Goal: Task Accomplishment & Management: Use online tool/utility

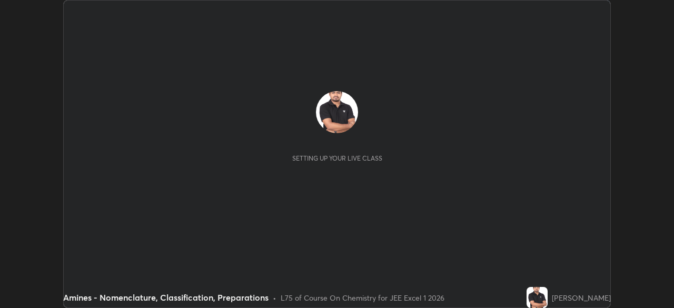
scroll to position [308, 674]
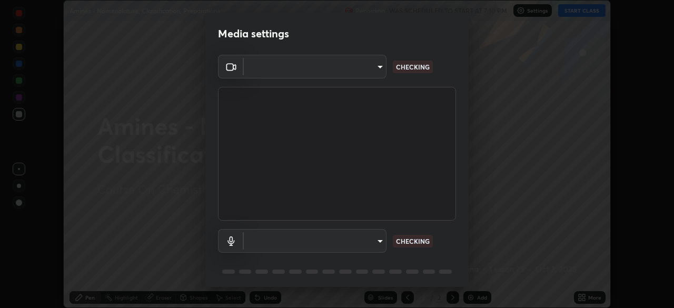
type input "b7be3d6cdc140e722cc9de4be8502babc520c6cce0c95a8ddfe4c3679804a010"
type input "c2c3e2c2ac0cd96940e825a5162d9a4f740722da31b3b92f07ac2e1e53a32515"
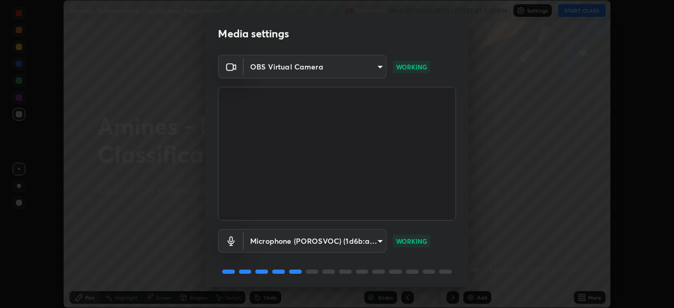
scroll to position [37, 0]
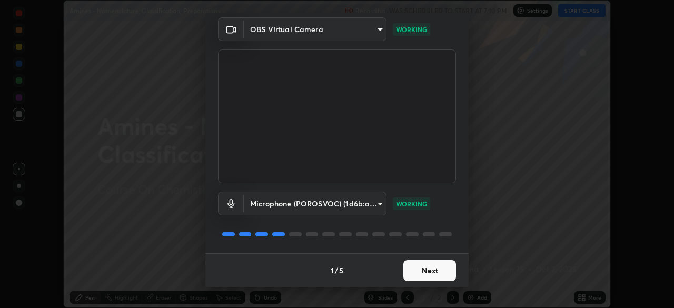
click at [415, 270] on button "Next" at bounding box center [430, 270] width 53 height 21
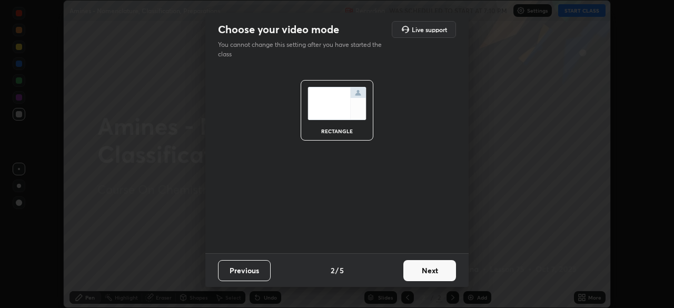
scroll to position [0, 0]
click at [421, 271] on button "Next" at bounding box center [430, 270] width 53 height 21
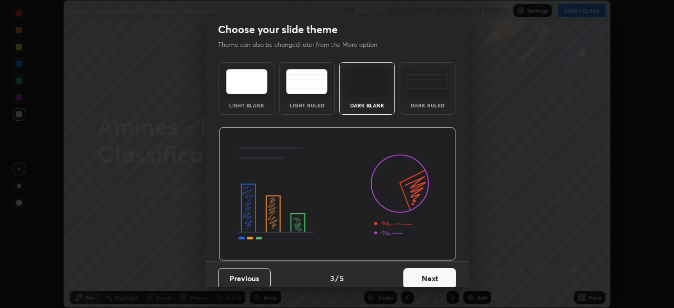
click at [424, 275] on button "Next" at bounding box center [430, 278] width 53 height 21
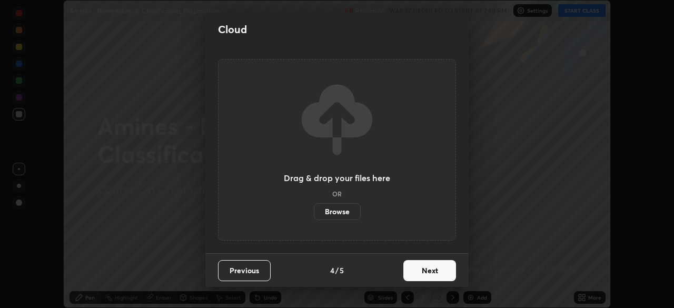
click at [422, 270] on button "Next" at bounding box center [430, 270] width 53 height 21
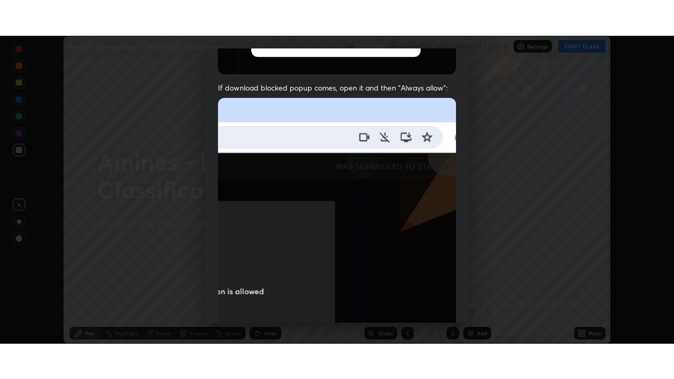
scroll to position [252, 0]
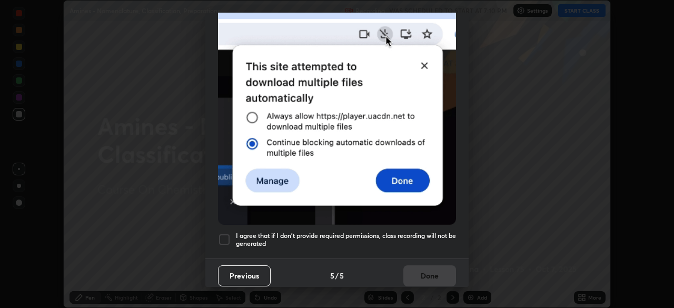
click at [222, 234] on div at bounding box center [224, 239] width 13 height 13
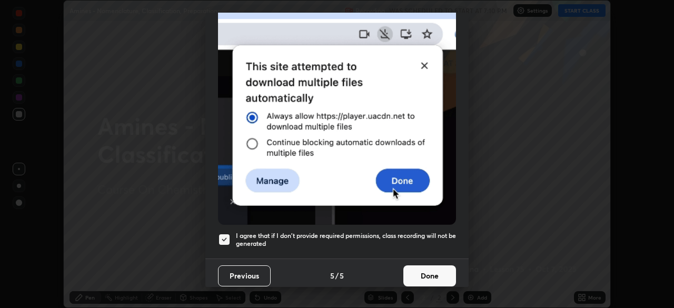
click at [412, 269] on button "Done" at bounding box center [430, 276] width 53 height 21
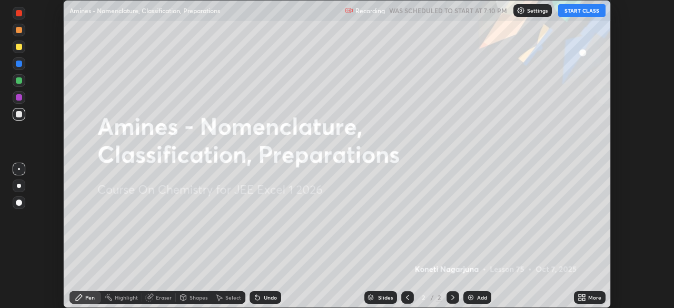
click at [582, 301] on icon at bounding box center [580, 299] width 3 height 3
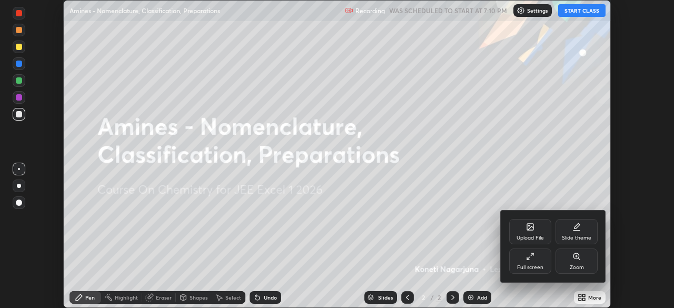
click at [532, 259] on icon at bounding box center [530, 256] width 8 height 8
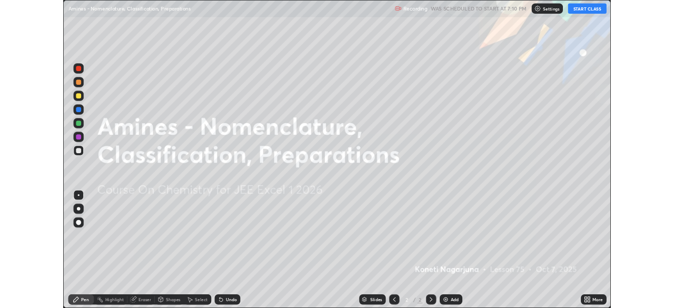
scroll to position [379, 674]
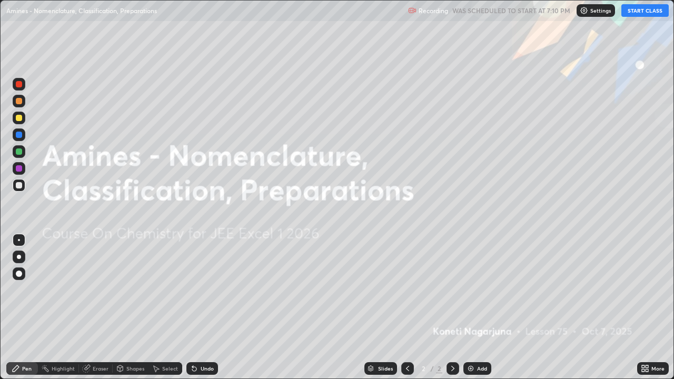
click at [643, 308] on icon at bounding box center [643, 367] width 3 height 3
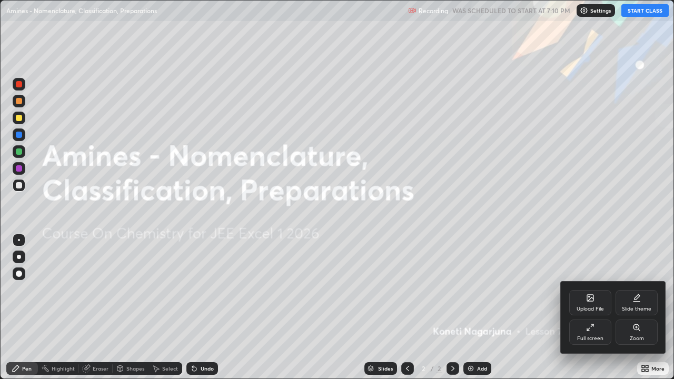
click at [588, 308] on icon at bounding box center [588, 329] width 3 height 3
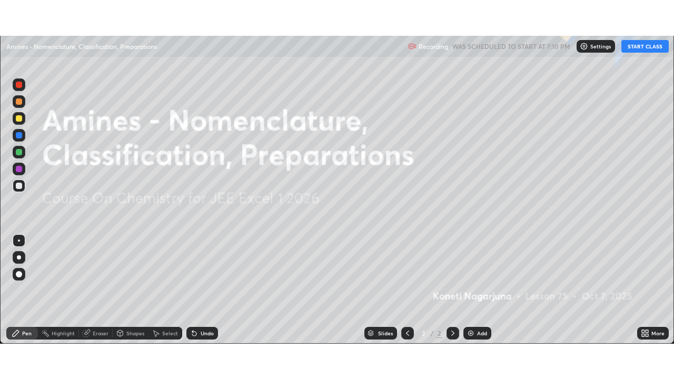
scroll to position [52373, 52007]
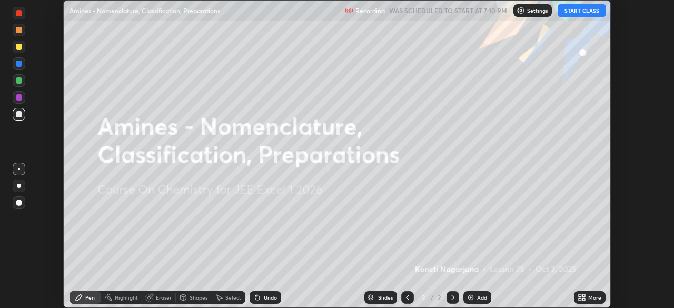
click at [580, 11] on button "START CLASS" at bounding box center [581, 10] width 47 height 13
click at [584, 299] on icon at bounding box center [584, 299] width 3 height 3
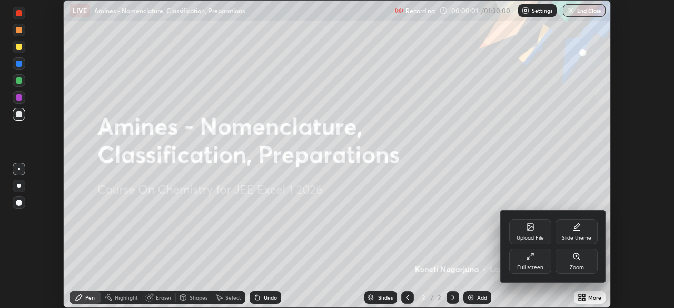
click at [531, 260] on icon at bounding box center [530, 256] width 8 height 8
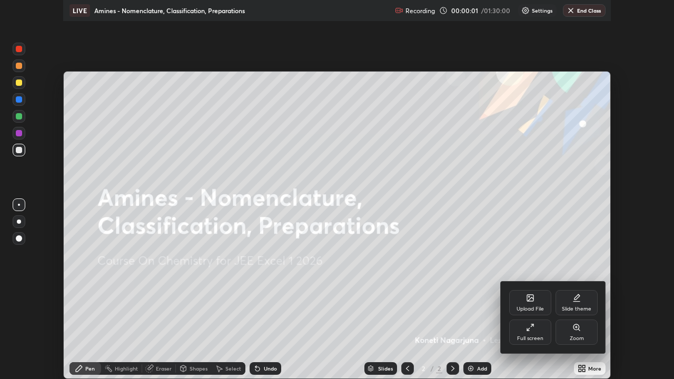
scroll to position [379, 674]
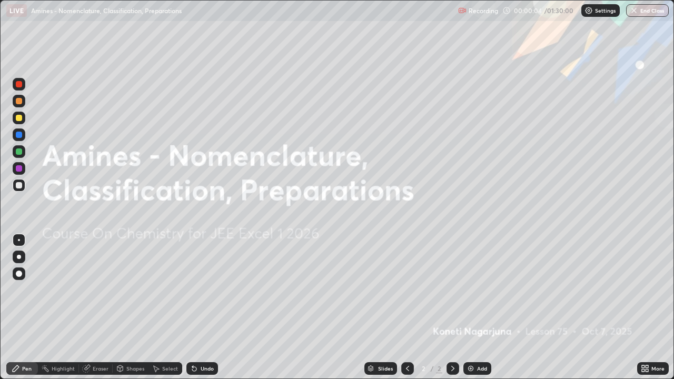
click at [474, 308] on img at bounding box center [471, 369] width 8 height 8
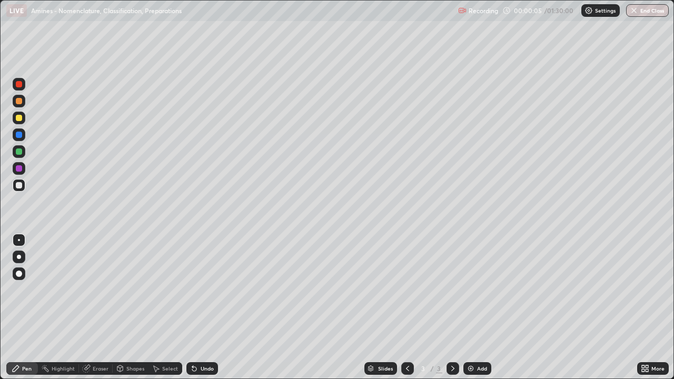
click at [473, 308] on img at bounding box center [471, 369] width 8 height 8
click at [470, 308] on img at bounding box center [471, 369] width 8 height 8
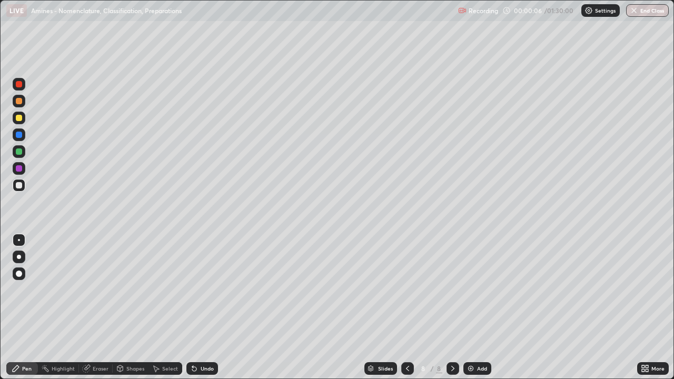
click at [470, 308] on img at bounding box center [471, 369] width 8 height 8
click at [472, 308] on img at bounding box center [471, 369] width 8 height 8
click at [471, 308] on img at bounding box center [471, 369] width 8 height 8
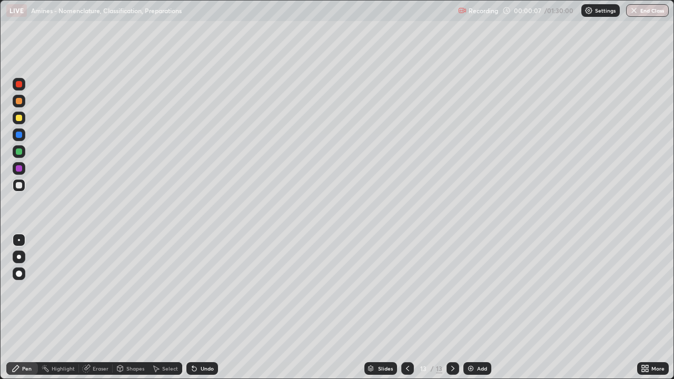
click at [471, 308] on img at bounding box center [471, 369] width 8 height 8
click at [406, 308] on icon at bounding box center [408, 369] width 8 height 8
click at [405, 308] on icon at bounding box center [408, 369] width 8 height 8
click at [407, 308] on icon at bounding box center [407, 368] width 3 height 5
click at [407, 308] on icon at bounding box center [408, 369] width 8 height 8
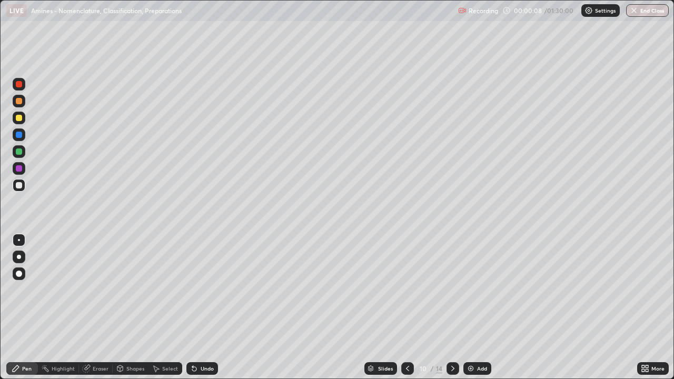
click at [407, 308] on icon at bounding box center [408, 369] width 8 height 8
click at [408, 308] on icon at bounding box center [408, 369] width 8 height 8
click at [407, 308] on icon at bounding box center [408, 369] width 8 height 8
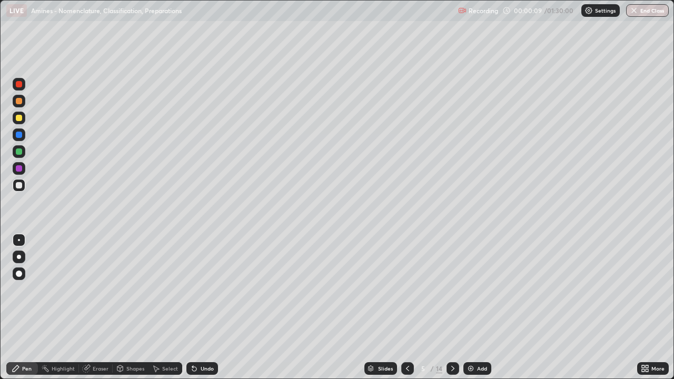
click at [407, 308] on icon at bounding box center [408, 369] width 8 height 8
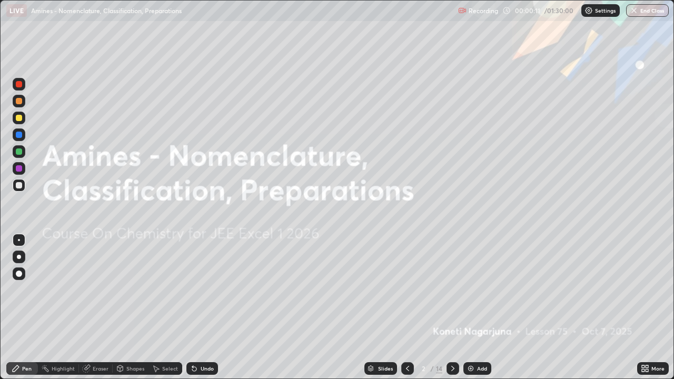
click at [456, 308] on div at bounding box center [453, 368] width 13 height 13
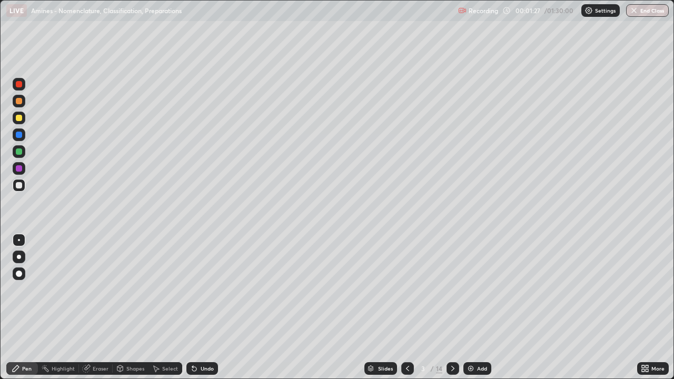
click at [19, 185] on div at bounding box center [19, 185] width 6 height 6
click at [21, 152] on div at bounding box center [19, 152] width 6 height 6
click at [19, 118] on div at bounding box center [19, 118] width 6 height 6
click at [19, 102] on div at bounding box center [19, 101] width 6 height 6
click at [19, 84] on div at bounding box center [19, 84] width 6 height 6
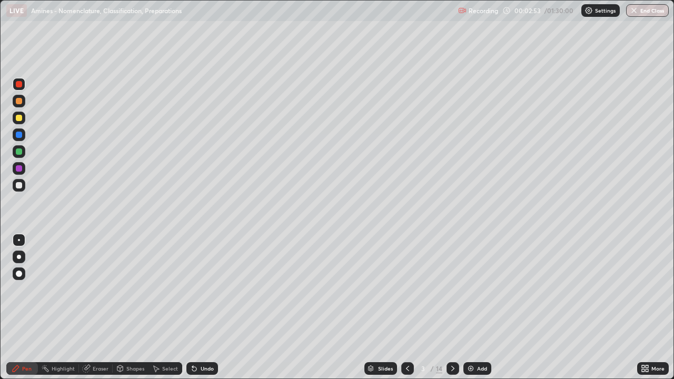
click at [18, 166] on div at bounding box center [19, 168] width 6 height 6
click at [19, 153] on div at bounding box center [19, 152] width 6 height 6
click at [20, 120] on div at bounding box center [19, 118] width 6 height 6
click at [453, 308] on icon at bounding box center [452, 368] width 3 height 5
click at [20, 83] on div at bounding box center [19, 84] width 6 height 6
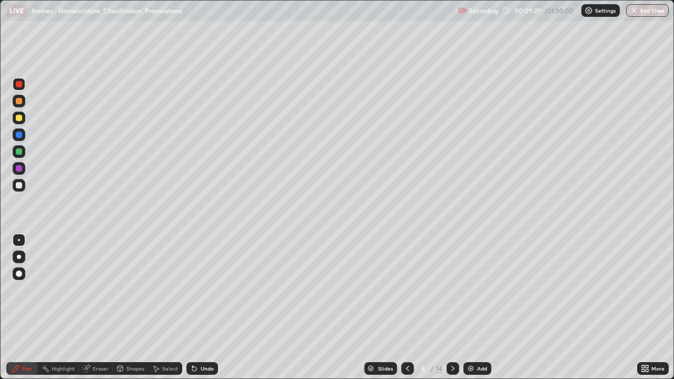
click at [19, 121] on div at bounding box center [19, 118] width 6 height 6
click at [17, 134] on div at bounding box center [19, 135] width 6 height 6
click at [17, 186] on div at bounding box center [19, 185] width 6 height 6
click at [21, 185] on div at bounding box center [19, 185] width 6 height 6
click at [20, 153] on div at bounding box center [19, 152] width 6 height 6
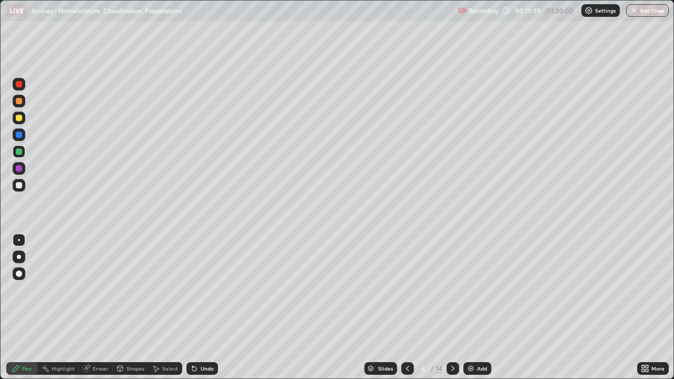
click at [17, 169] on div at bounding box center [19, 168] width 6 height 6
click at [17, 151] on div at bounding box center [19, 152] width 6 height 6
click at [18, 118] on div at bounding box center [19, 118] width 6 height 6
click at [207, 308] on div "Undo" at bounding box center [207, 368] width 13 height 5
click at [206, 308] on div "Undo" at bounding box center [207, 368] width 13 height 5
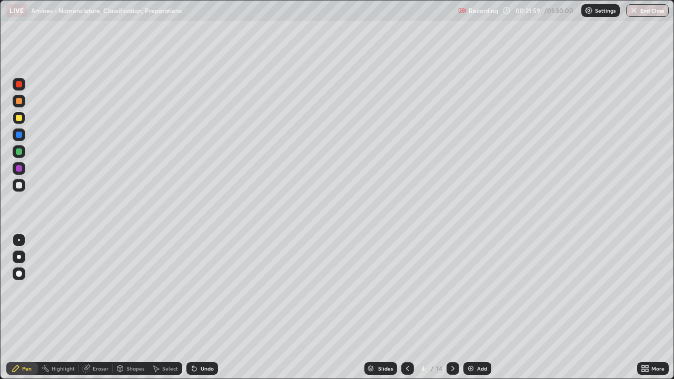
click at [168, 308] on div "Select" at bounding box center [170, 368] width 16 height 5
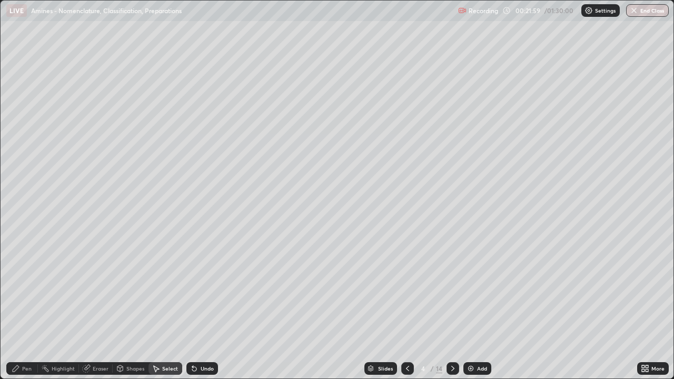
click at [164, 308] on div "Select" at bounding box center [170, 368] width 16 height 5
click at [204, 308] on div "Undo" at bounding box center [207, 368] width 13 height 5
click at [206, 308] on div "Undo" at bounding box center [207, 368] width 13 height 5
click at [205, 308] on div "Undo" at bounding box center [207, 368] width 13 height 5
click at [204, 308] on div "Undo" at bounding box center [207, 368] width 13 height 5
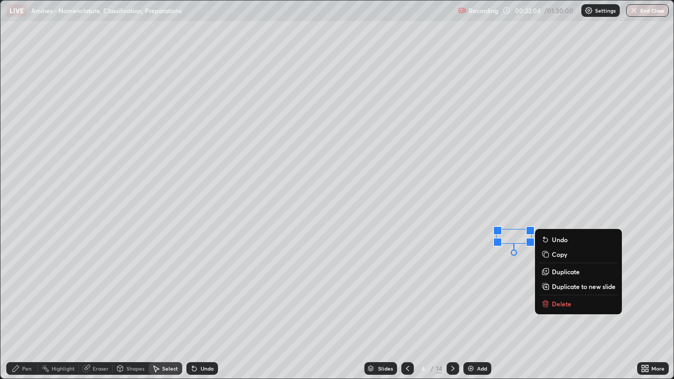
click at [198, 308] on div "Undo" at bounding box center [202, 368] width 32 height 13
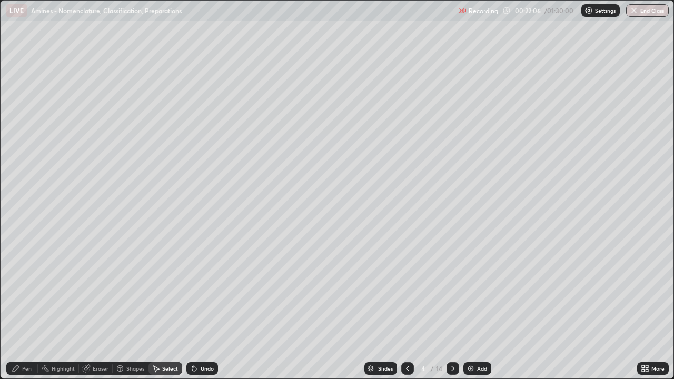
click at [29, 308] on div "Pen" at bounding box center [26, 368] width 9 height 5
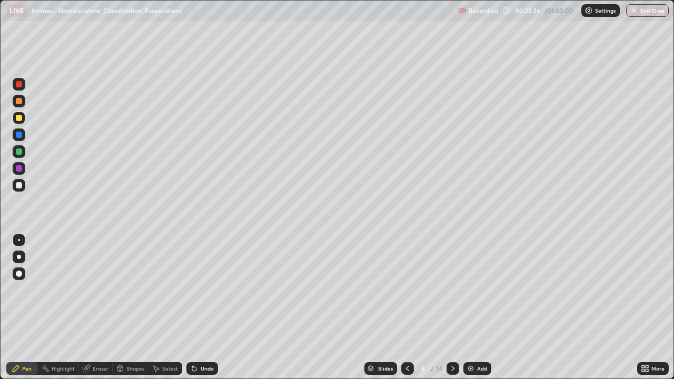
click at [20, 187] on div at bounding box center [19, 185] width 6 height 6
click at [98, 308] on div "Eraser" at bounding box center [101, 368] width 16 height 5
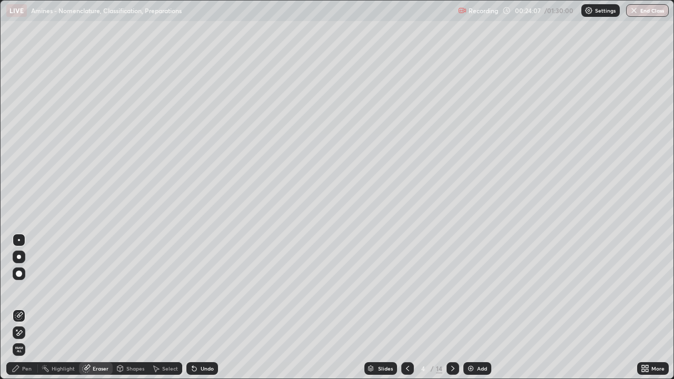
click at [28, 308] on div "Pen" at bounding box center [26, 368] width 9 height 5
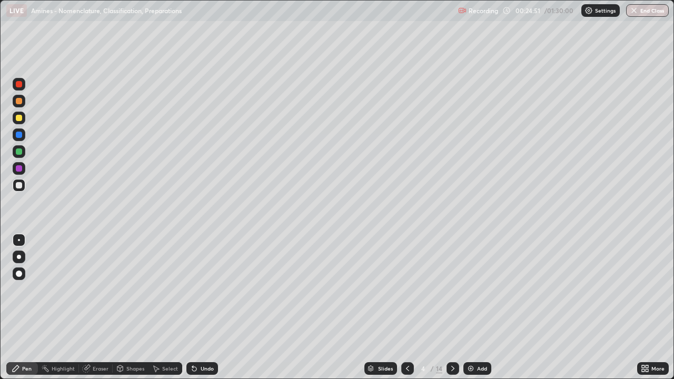
click at [451, 308] on icon at bounding box center [453, 369] width 8 height 8
click at [19, 116] on div at bounding box center [19, 118] width 6 height 6
click at [18, 85] on div at bounding box center [19, 84] width 6 height 6
click at [20, 188] on div at bounding box center [19, 185] width 6 height 6
click at [168, 308] on div "Select" at bounding box center [170, 368] width 16 height 5
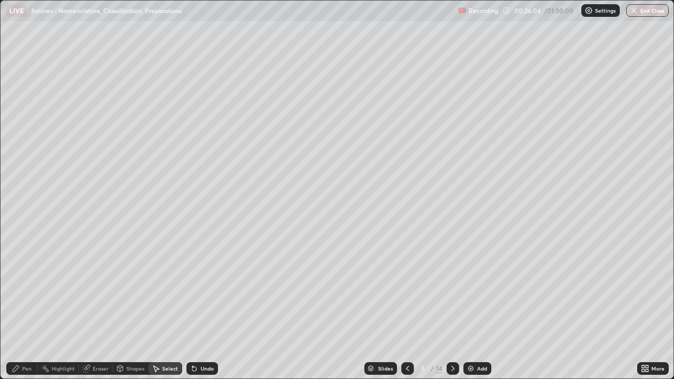
click at [201, 308] on div "Undo" at bounding box center [207, 368] width 13 height 5
click at [199, 308] on div "Undo" at bounding box center [202, 368] width 32 height 13
click at [340, 257] on div "0 ° Undo Copy Duplicate Duplicate to new slide Delete" at bounding box center [337, 190] width 673 height 378
click at [25, 308] on div "Pen" at bounding box center [22, 368] width 32 height 13
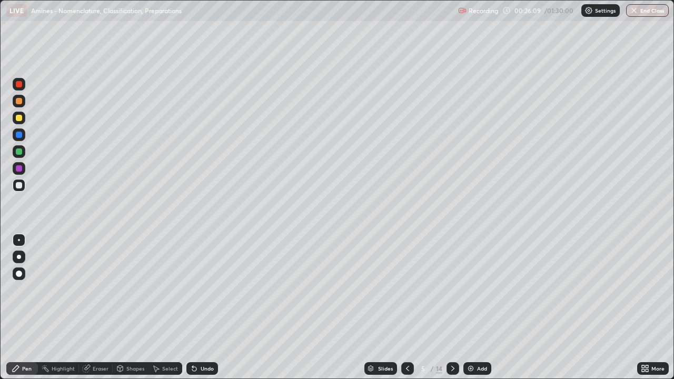
click at [196, 308] on icon at bounding box center [194, 369] width 8 height 8
click at [18, 170] on div at bounding box center [19, 168] width 6 height 6
click at [206, 308] on div "Undo" at bounding box center [207, 368] width 13 height 5
click at [17, 134] on div at bounding box center [19, 135] width 6 height 6
click at [452, 308] on icon at bounding box center [453, 369] width 8 height 8
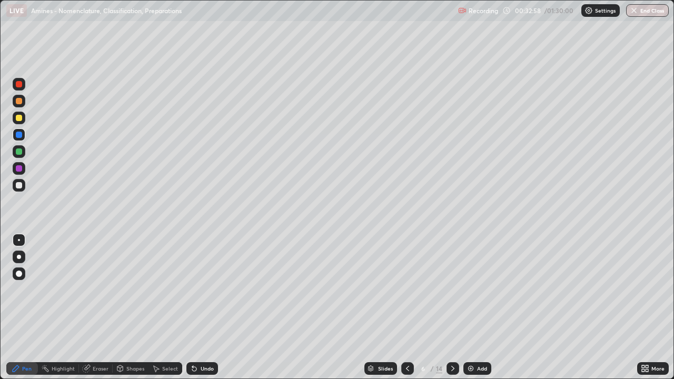
click at [95, 308] on div "Eraser" at bounding box center [101, 368] width 16 height 5
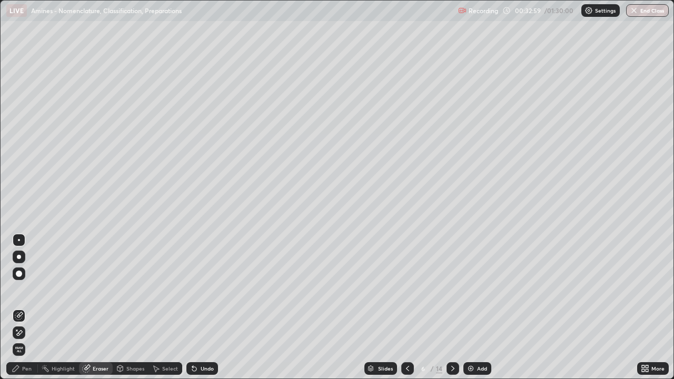
click at [19, 308] on span "Erase all" at bounding box center [19, 350] width 12 height 6
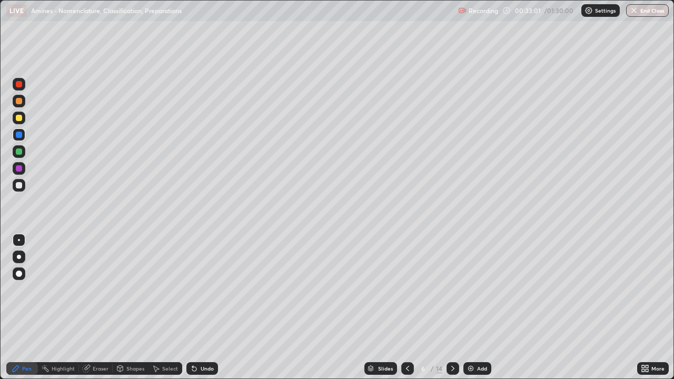
click at [18, 85] on div at bounding box center [19, 84] width 6 height 6
click at [17, 84] on div at bounding box center [19, 84] width 6 height 6
click at [18, 121] on div at bounding box center [19, 118] width 6 height 6
click at [18, 150] on div at bounding box center [19, 152] width 6 height 6
click at [19, 168] on div at bounding box center [19, 168] width 6 height 6
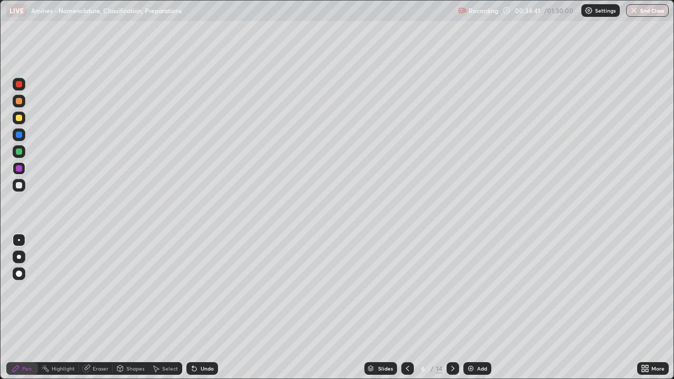
click at [197, 308] on icon at bounding box center [194, 369] width 8 height 8
click at [197, 308] on div "Undo" at bounding box center [202, 368] width 32 height 13
click at [196, 308] on icon at bounding box center [194, 369] width 8 height 8
click at [195, 308] on icon at bounding box center [194, 369] width 4 height 4
click at [200, 308] on div "Undo" at bounding box center [202, 368] width 32 height 13
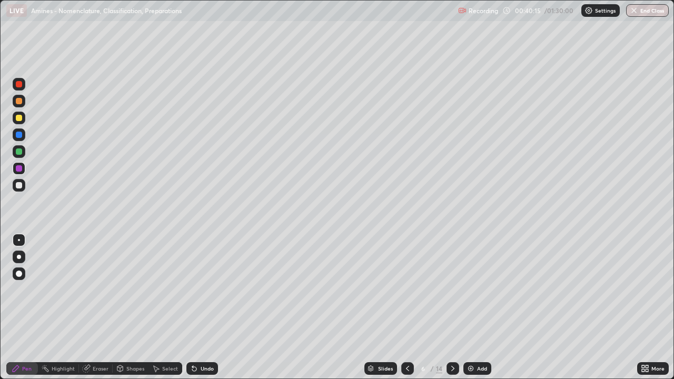
click at [452, 308] on icon at bounding box center [452, 368] width 3 height 5
click at [20, 83] on div at bounding box center [19, 84] width 6 height 6
click at [19, 134] on div at bounding box center [19, 135] width 6 height 6
click at [18, 151] on div at bounding box center [19, 152] width 6 height 6
click at [16, 170] on div at bounding box center [19, 168] width 6 height 6
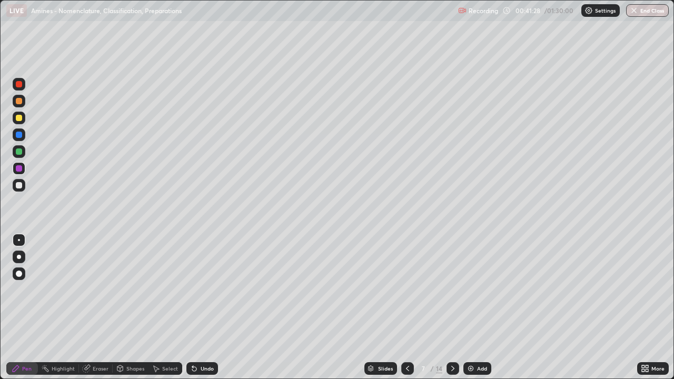
click at [18, 152] on div at bounding box center [19, 152] width 6 height 6
click at [18, 150] on div at bounding box center [19, 152] width 6 height 6
click at [452, 308] on icon at bounding box center [453, 369] width 8 height 8
click at [19, 86] on div at bounding box center [19, 84] width 6 height 6
click at [407, 308] on icon at bounding box center [408, 369] width 8 height 8
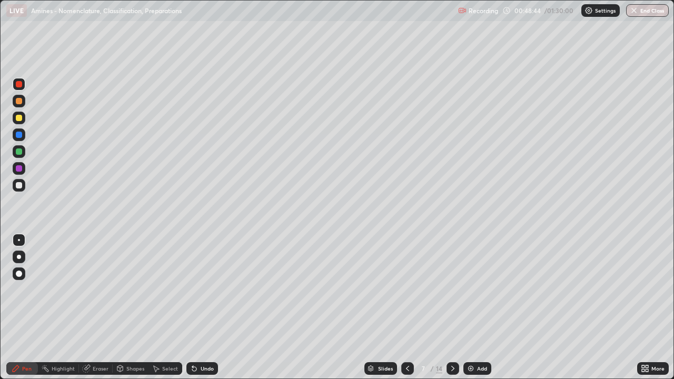
click at [451, 308] on icon at bounding box center [453, 369] width 8 height 8
click at [20, 84] on div at bounding box center [19, 84] width 6 height 6
click at [21, 84] on div at bounding box center [19, 84] width 6 height 6
click at [19, 152] on div at bounding box center [19, 152] width 6 height 6
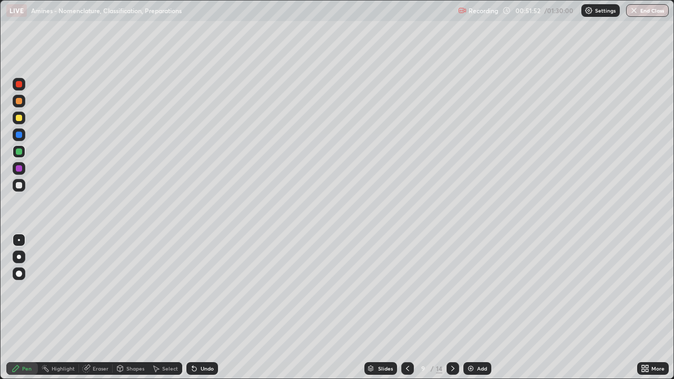
click at [16, 168] on div at bounding box center [19, 168] width 6 height 6
click at [199, 308] on div "Undo" at bounding box center [202, 368] width 32 height 13
click at [453, 308] on icon at bounding box center [452, 368] width 3 height 5
click at [20, 154] on div at bounding box center [19, 152] width 6 height 6
click at [17, 116] on div at bounding box center [19, 118] width 6 height 6
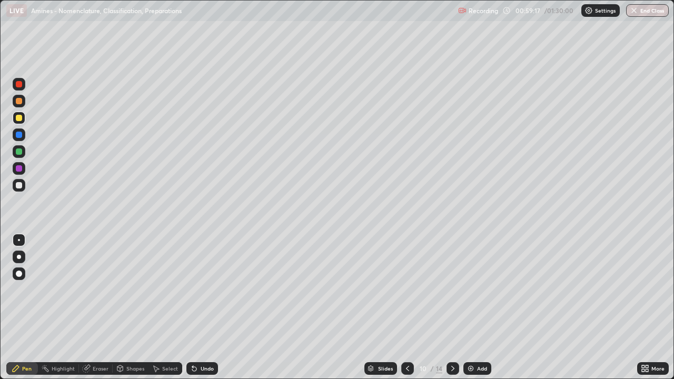
click at [16, 120] on div at bounding box center [19, 118] width 6 height 6
click at [21, 100] on div at bounding box center [19, 101] width 6 height 6
click at [17, 168] on div at bounding box center [19, 168] width 6 height 6
click at [13, 150] on div at bounding box center [19, 151] width 13 height 13
click at [198, 308] on div "Undo" at bounding box center [202, 368] width 32 height 13
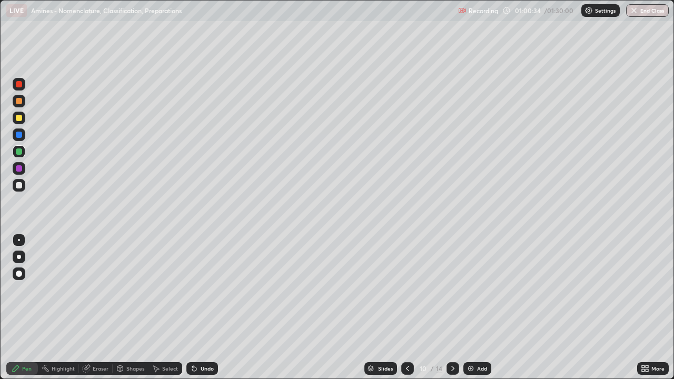
click at [200, 308] on div "Undo" at bounding box center [202, 368] width 32 height 13
click at [18, 134] on div at bounding box center [19, 135] width 6 height 6
click at [452, 308] on icon at bounding box center [453, 369] width 8 height 8
click at [17, 86] on div at bounding box center [19, 84] width 6 height 6
click at [19, 119] on div at bounding box center [19, 118] width 6 height 6
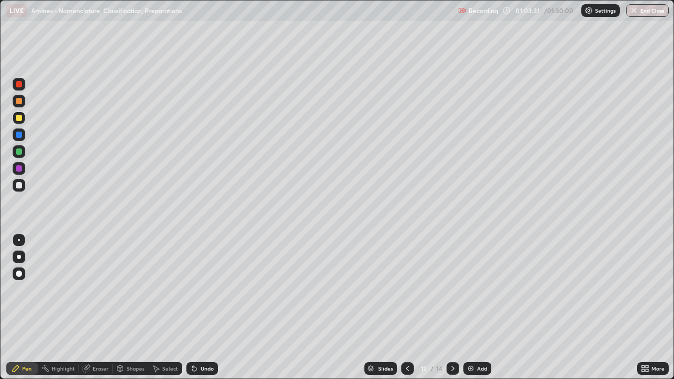
click at [19, 135] on div at bounding box center [19, 135] width 6 height 6
click at [20, 169] on div at bounding box center [19, 168] width 6 height 6
click at [209, 308] on div "Undo" at bounding box center [207, 368] width 13 height 5
click at [21, 118] on div at bounding box center [19, 118] width 6 height 6
click at [21, 84] on div at bounding box center [19, 84] width 6 height 6
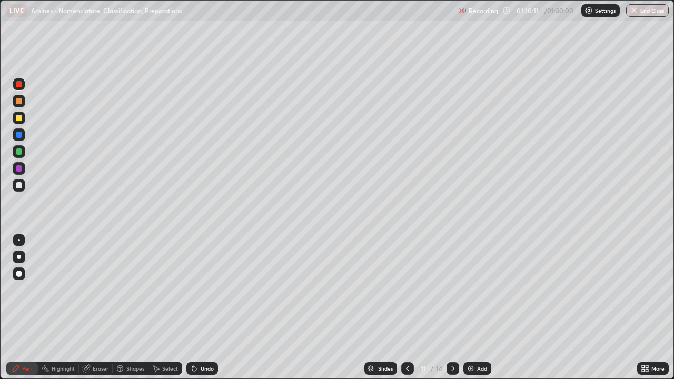
click at [95, 308] on div "Eraser" at bounding box center [101, 368] width 16 height 5
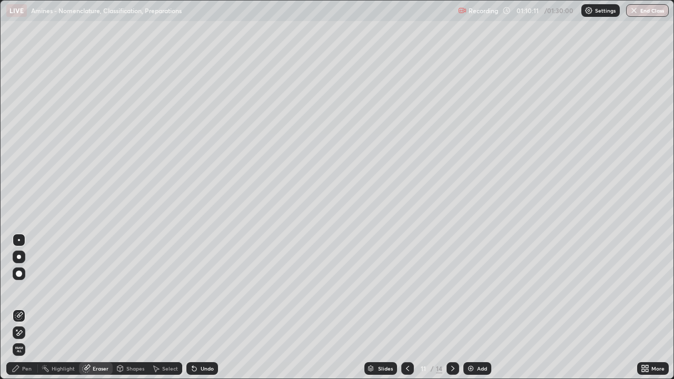
click at [19, 308] on icon at bounding box center [19, 333] width 8 height 9
click at [26, 308] on div "Pen" at bounding box center [26, 368] width 9 height 5
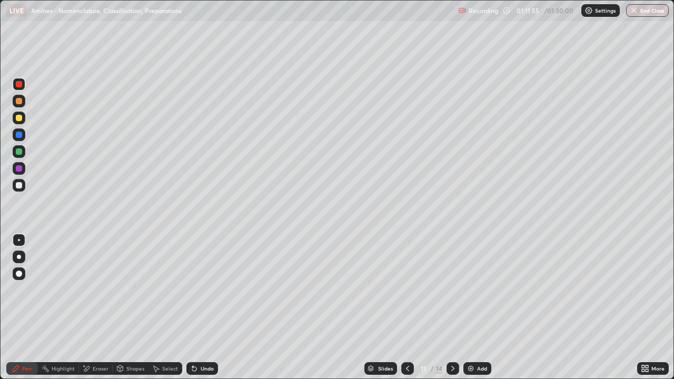
click at [17, 103] on div at bounding box center [19, 101] width 6 height 6
click at [452, 308] on icon at bounding box center [453, 369] width 8 height 8
click at [17, 135] on div at bounding box center [19, 135] width 6 height 6
click at [452, 308] on icon at bounding box center [452, 368] width 3 height 5
click at [453, 308] on icon at bounding box center [453, 369] width 8 height 8
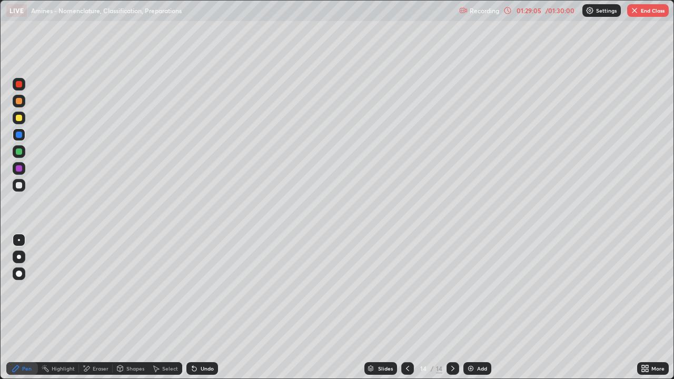
click at [641, 12] on button "End Class" at bounding box center [648, 10] width 42 height 13
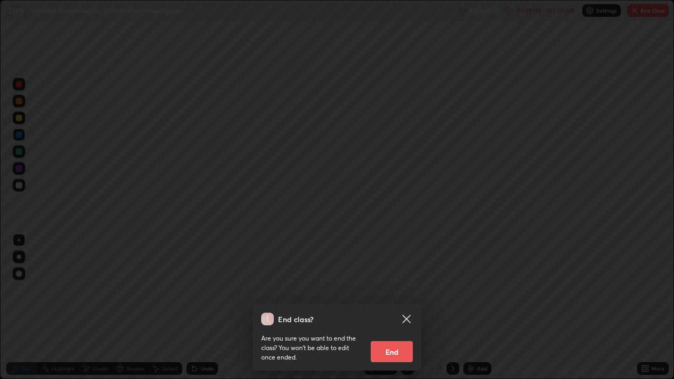
click at [398, 308] on button "End" at bounding box center [392, 351] width 42 height 21
